Goal: Information Seeking & Learning: Check status

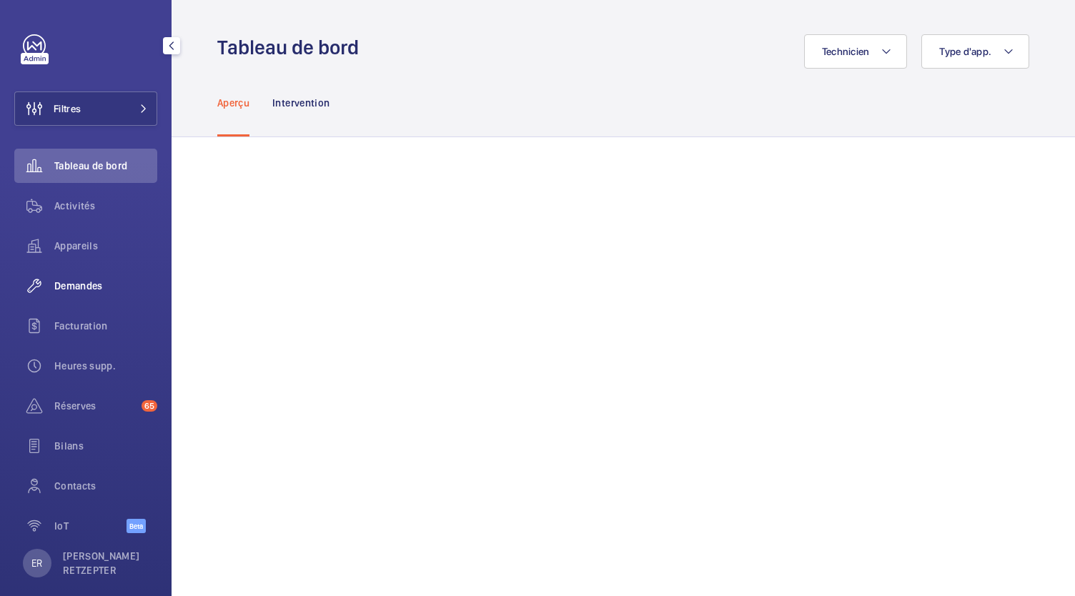
click at [86, 294] on div "Demandes" at bounding box center [85, 286] width 143 height 34
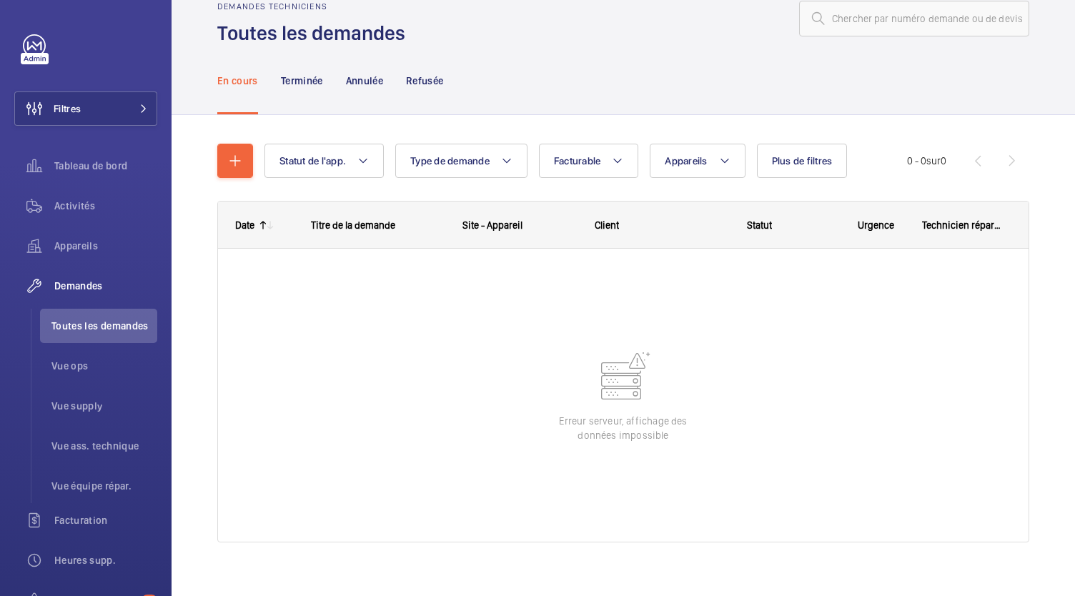
scroll to position [26, 0]
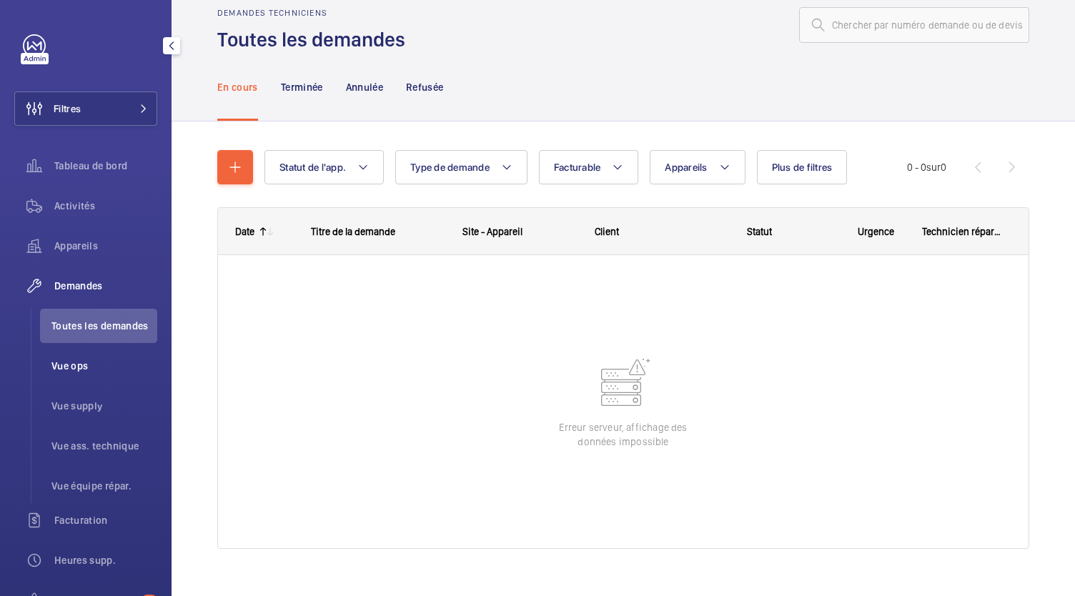
click at [82, 374] on li "Vue ops" at bounding box center [98, 366] width 117 height 34
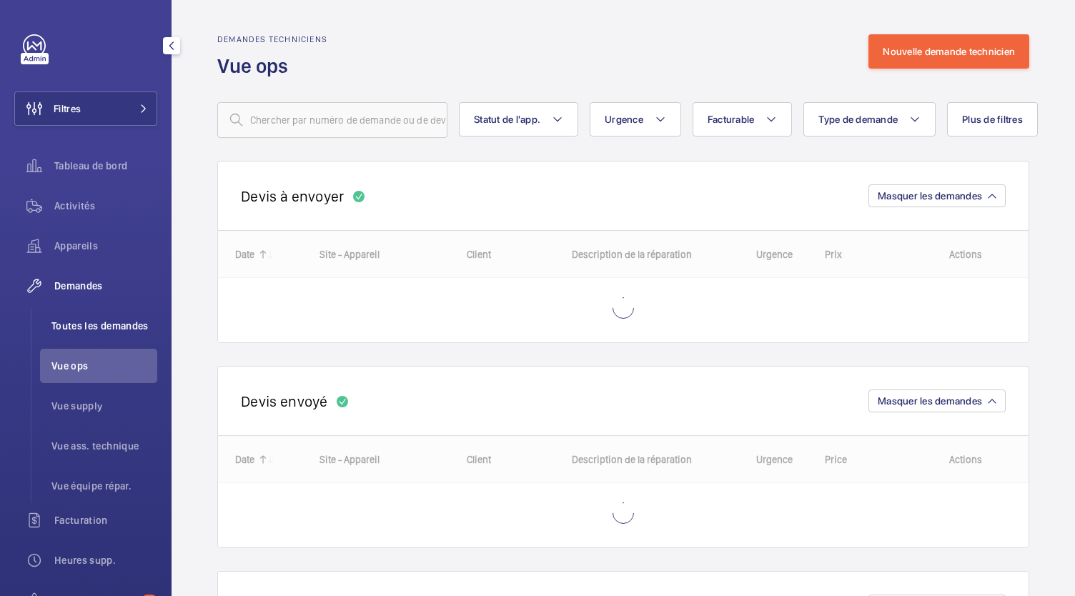
click at [90, 328] on span "Toutes les demandes" at bounding box center [104, 326] width 106 height 14
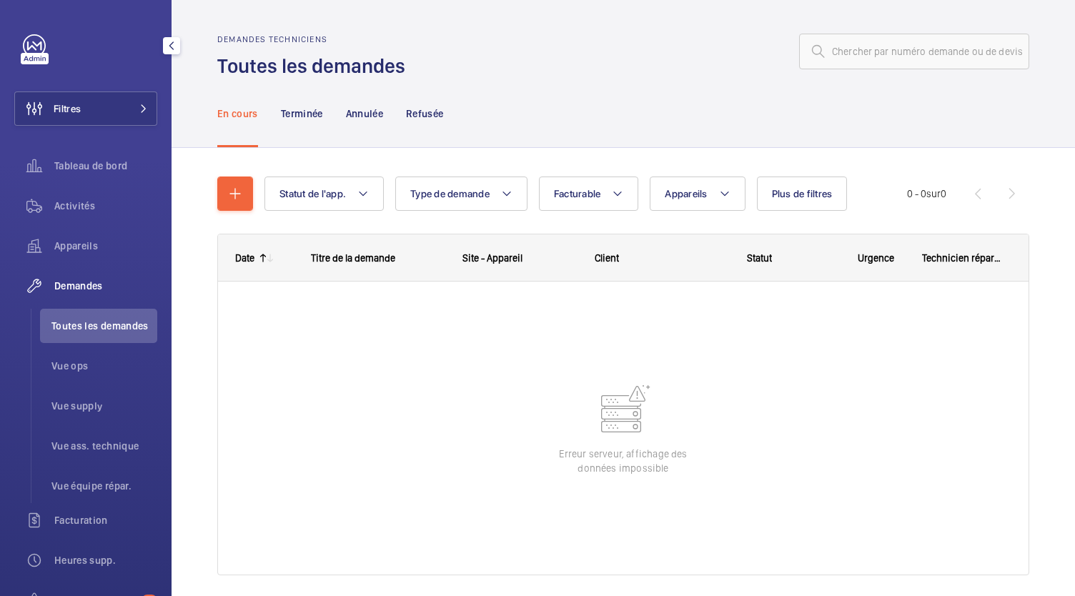
click at [81, 293] on div "Demandes" at bounding box center [85, 286] width 143 height 34
click at [81, 288] on span "Demandes" at bounding box center [105, 286] width 103 height 14
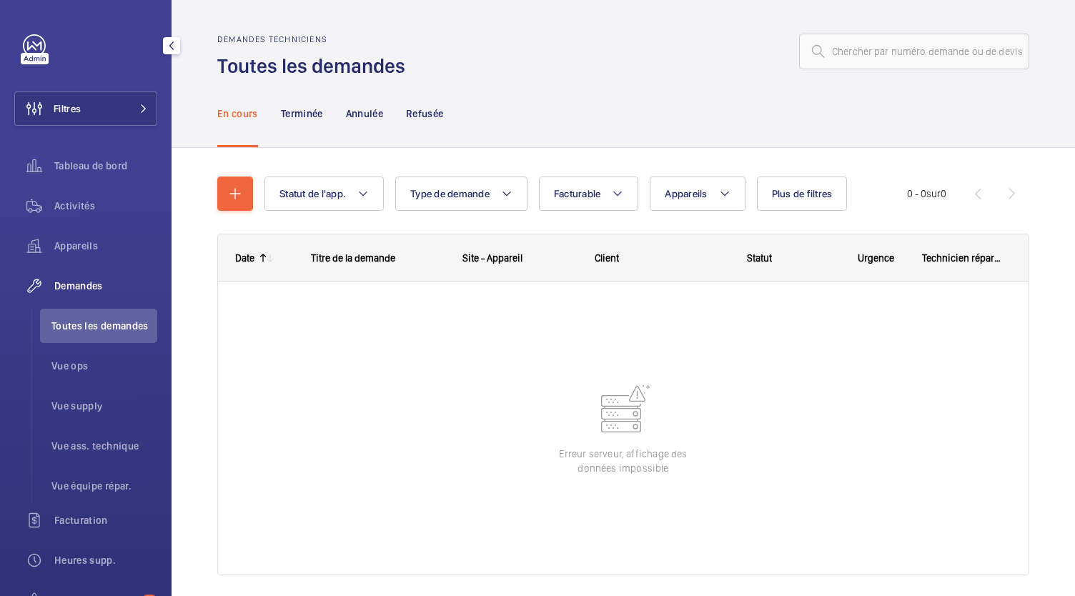
click at [74, 291] on span "Demandes" at bounding box center [105, 286] width 103 height 14
click at [73, 285] on span "Demandes" at bounding box center [105, 286] width 103 height 14
click at [893, 49] on input "text" at bounding box center [914, 52] width 230 height 36
type input "R25-11826"
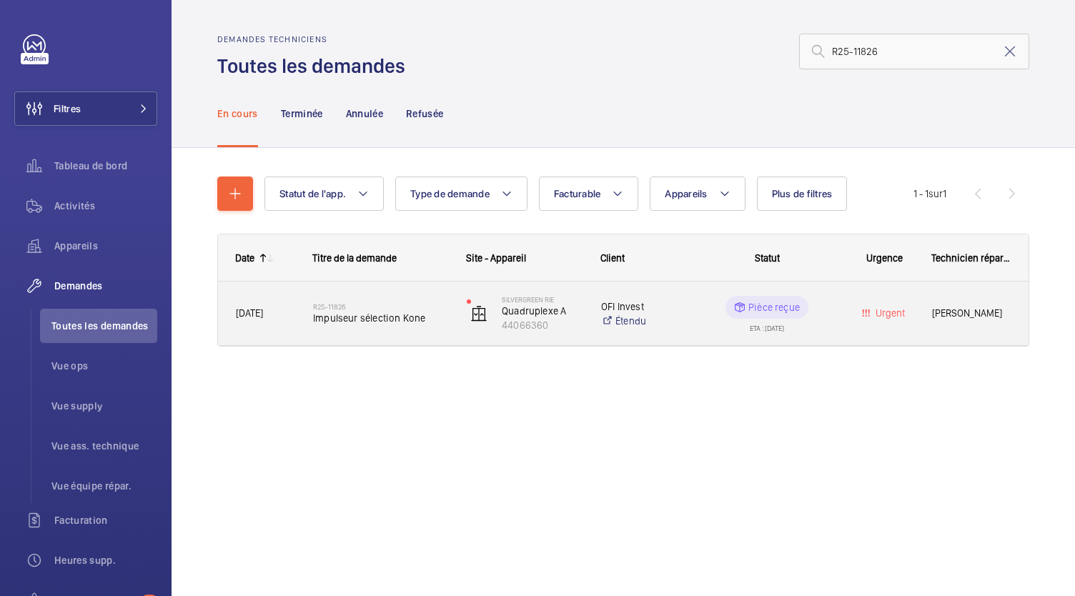
click at [362, 319] on span "Impulseur sélection Kone" at bounding box center [380, 318] width 135 height 14
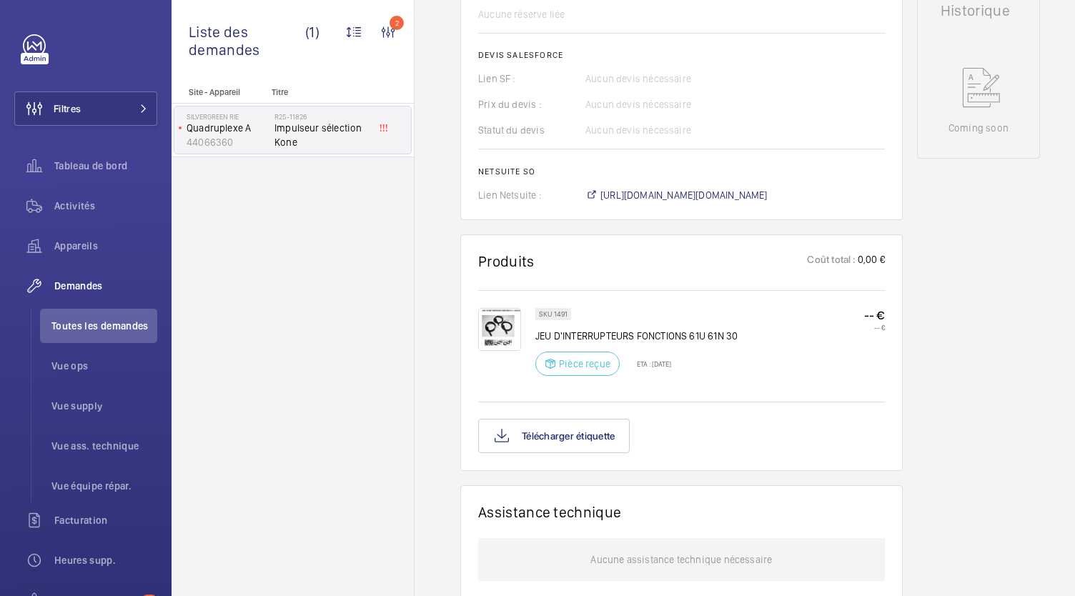
scroll to position [657, 0]
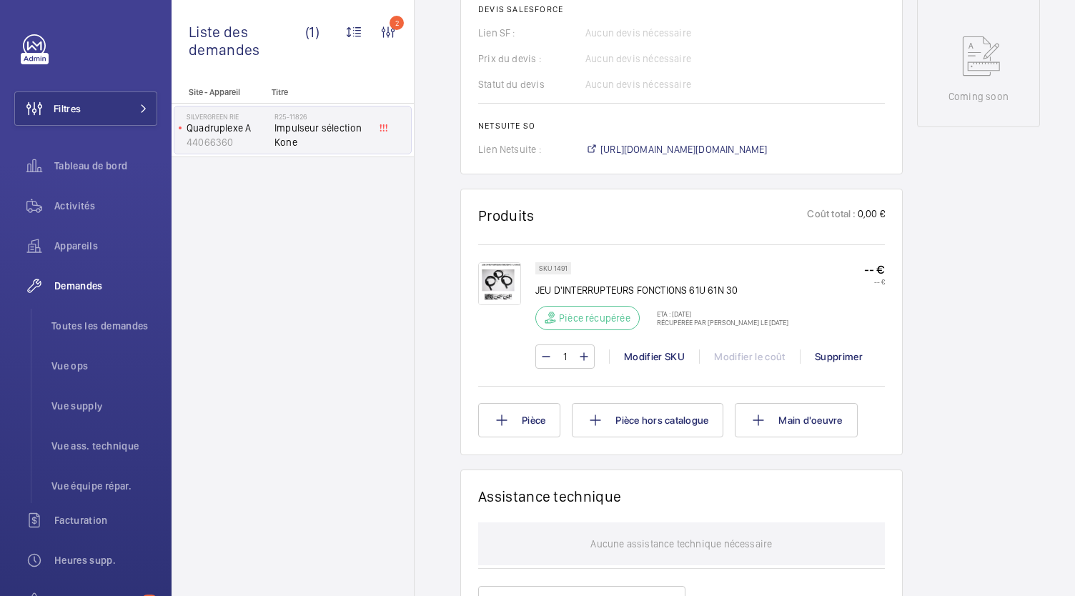
scroll to position [695, 0]
